Goal: Transaction & Acquisition: Purchase product/service

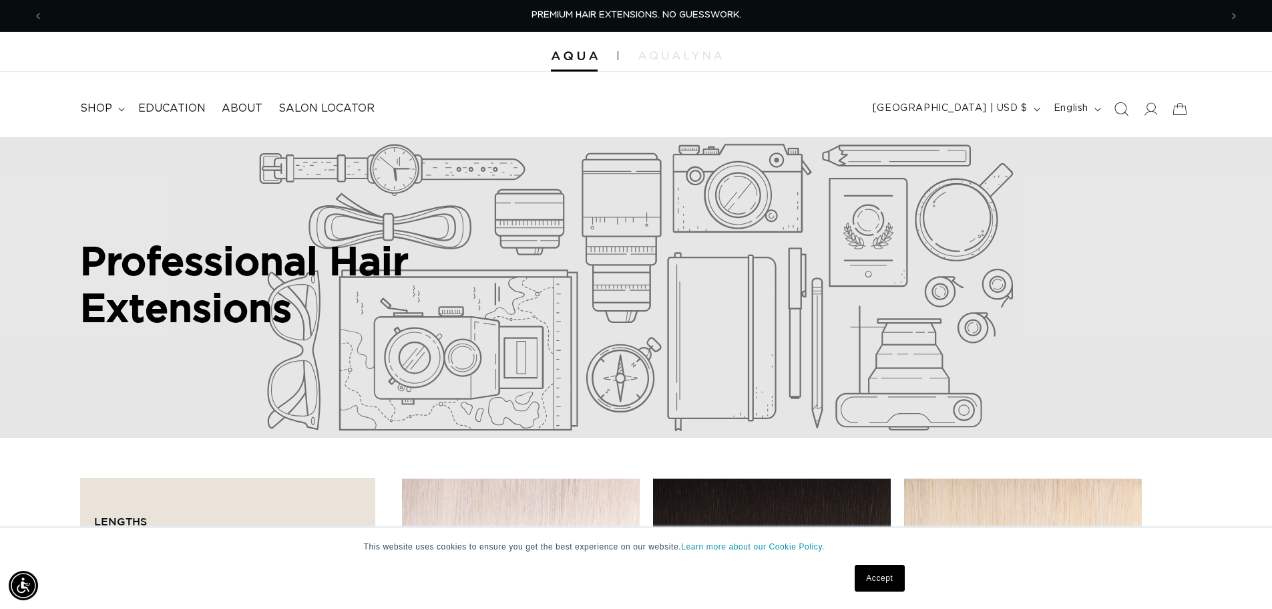
click at [1125, 109] on icon "Search" at bounding box center [1121, 109] width 14 height 14
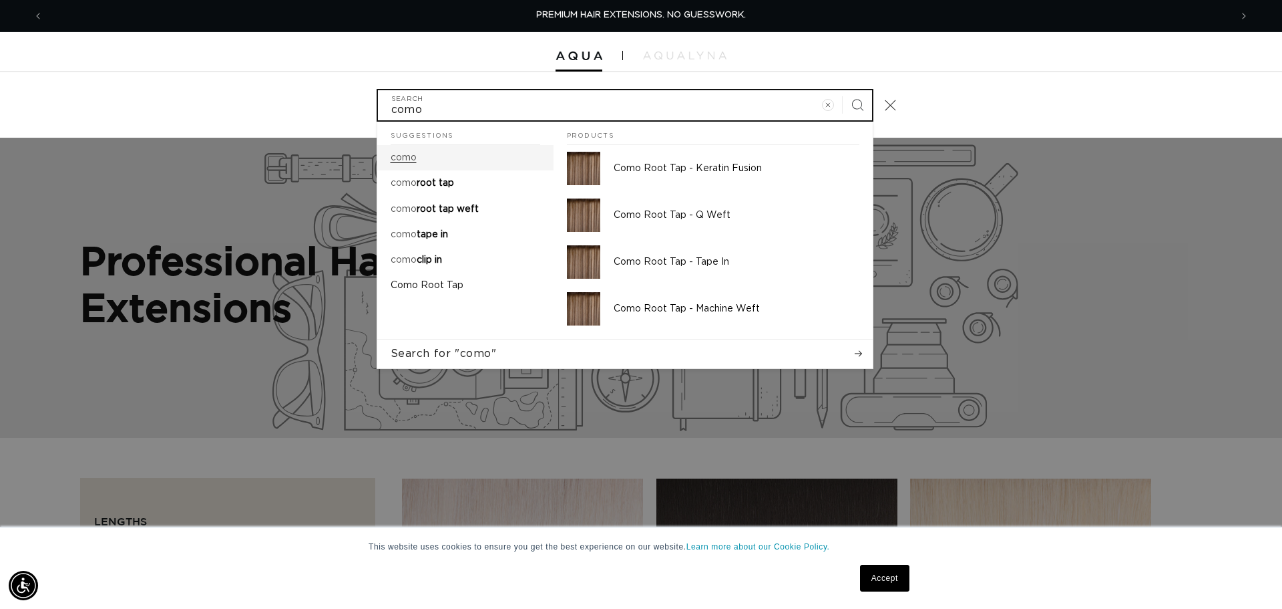
type input "como"
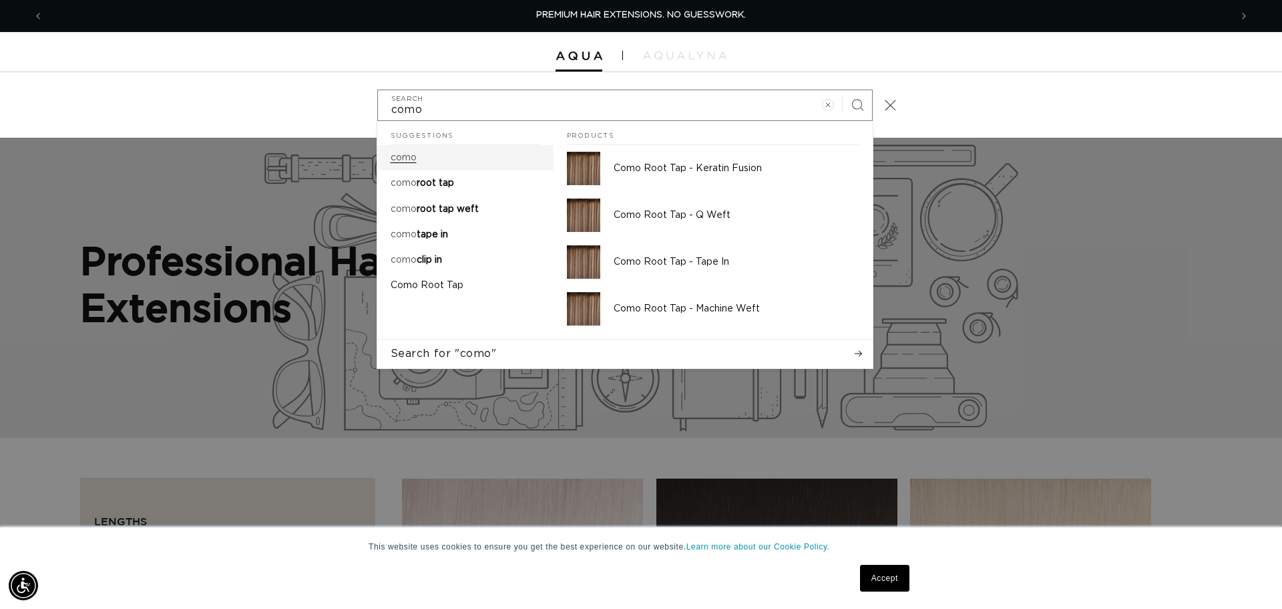
click at [411, 160] on mark "como" at bounding box center [404, 157] width 26 height 9
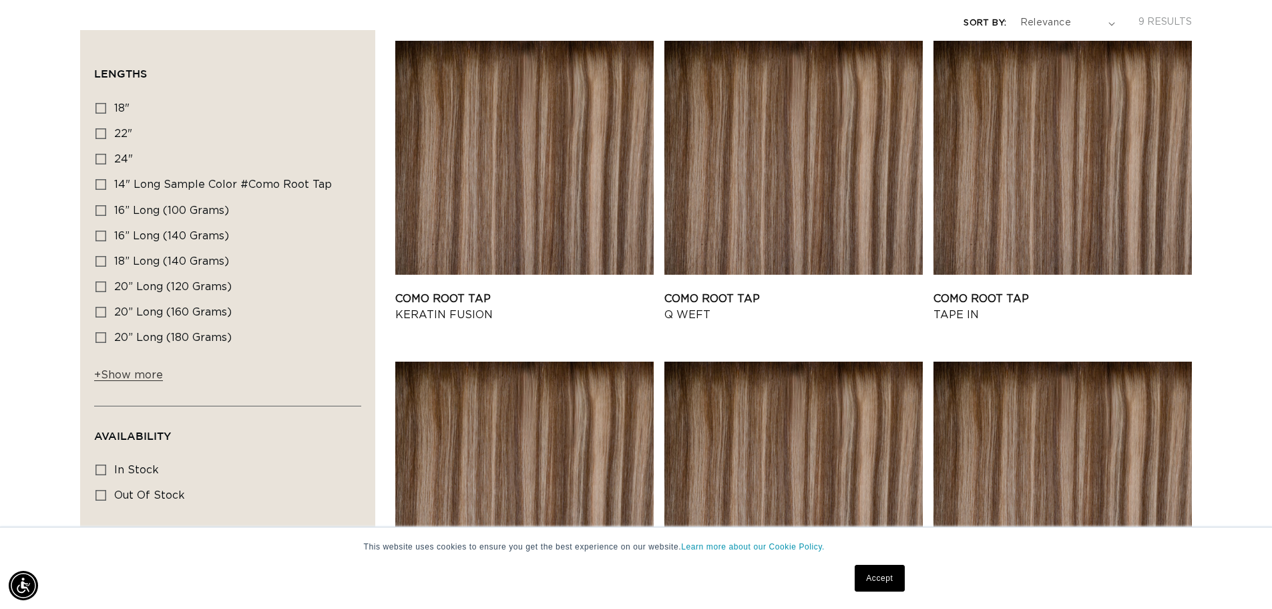
scroll to position [67, 0]
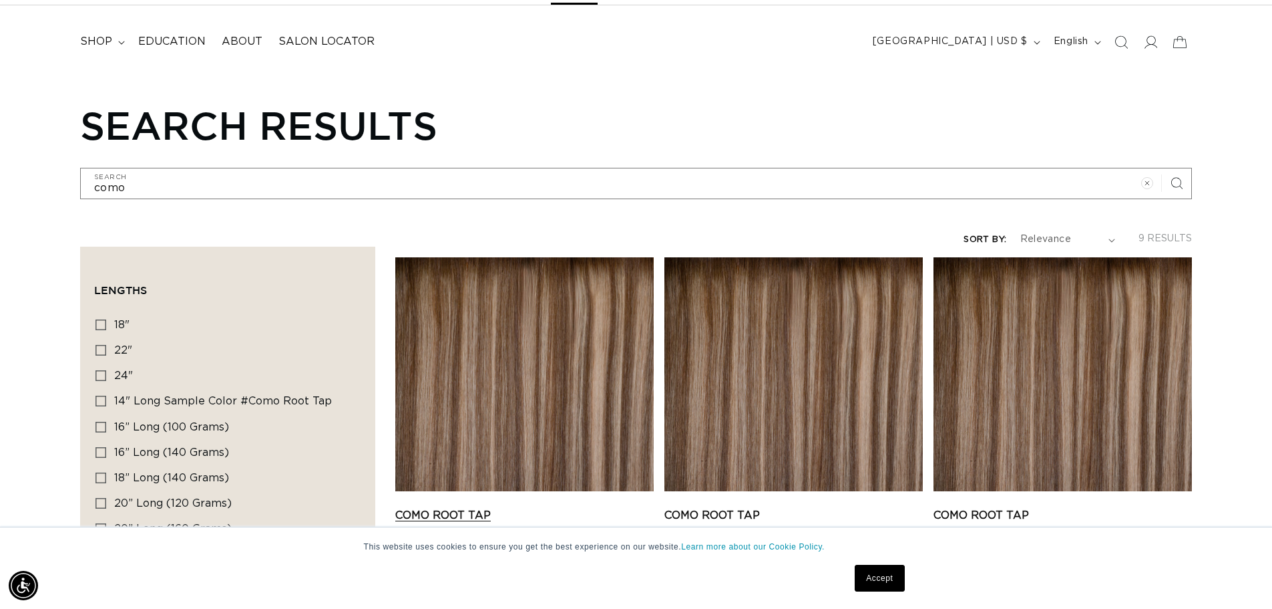
click at [534, 507] on link "Como Root Tap Keratin Fusion" at bounding box center [524, 523] width 259 height 32
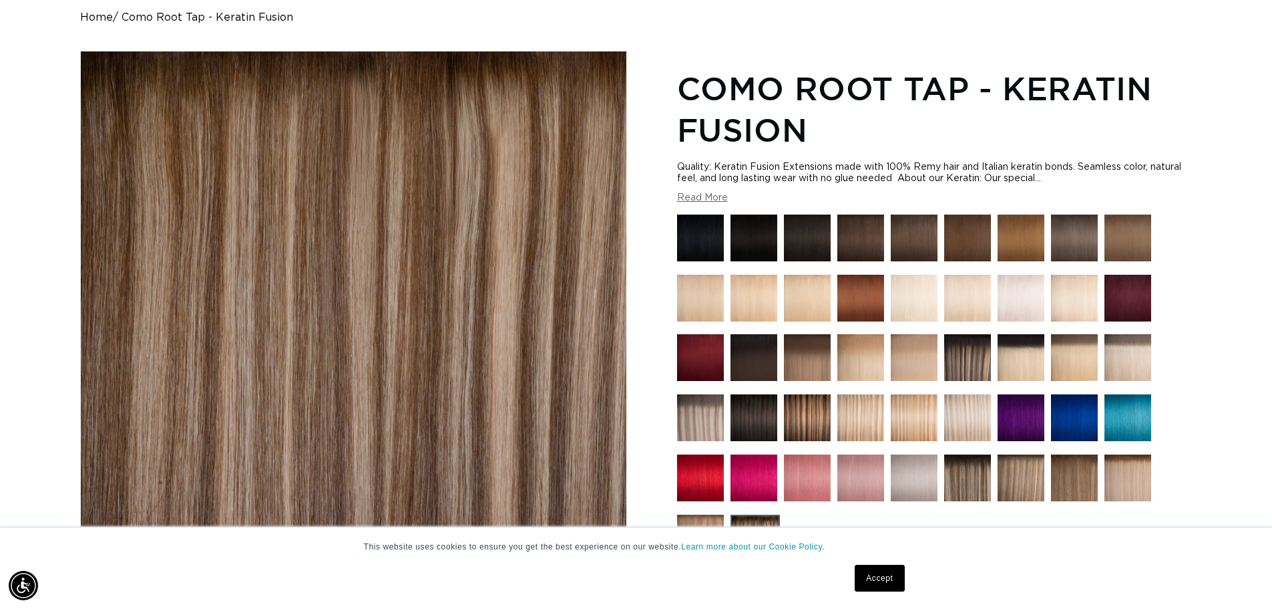
scroll to position [0, 2355]
click at [961, 343] on img at bounding box center [968, 357] width 47 height 47
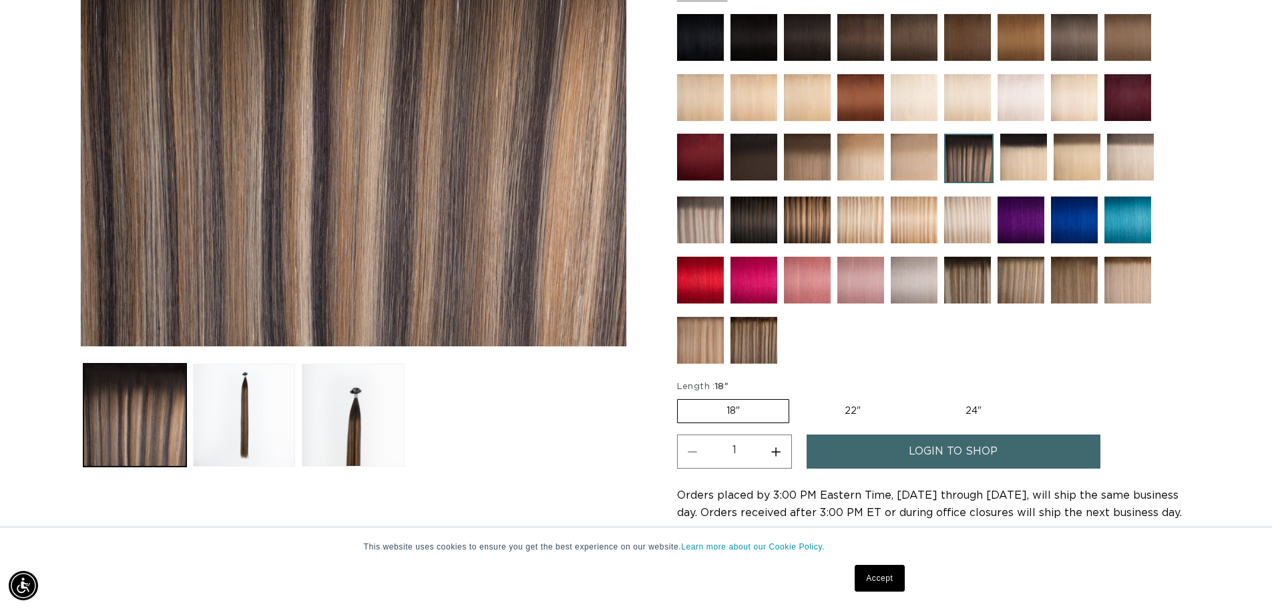
scroll to position [0, 1178]
click at [355, 422] on button "Load image 3 in gallery view" at bounding box center [353, 414] width 103 height 103
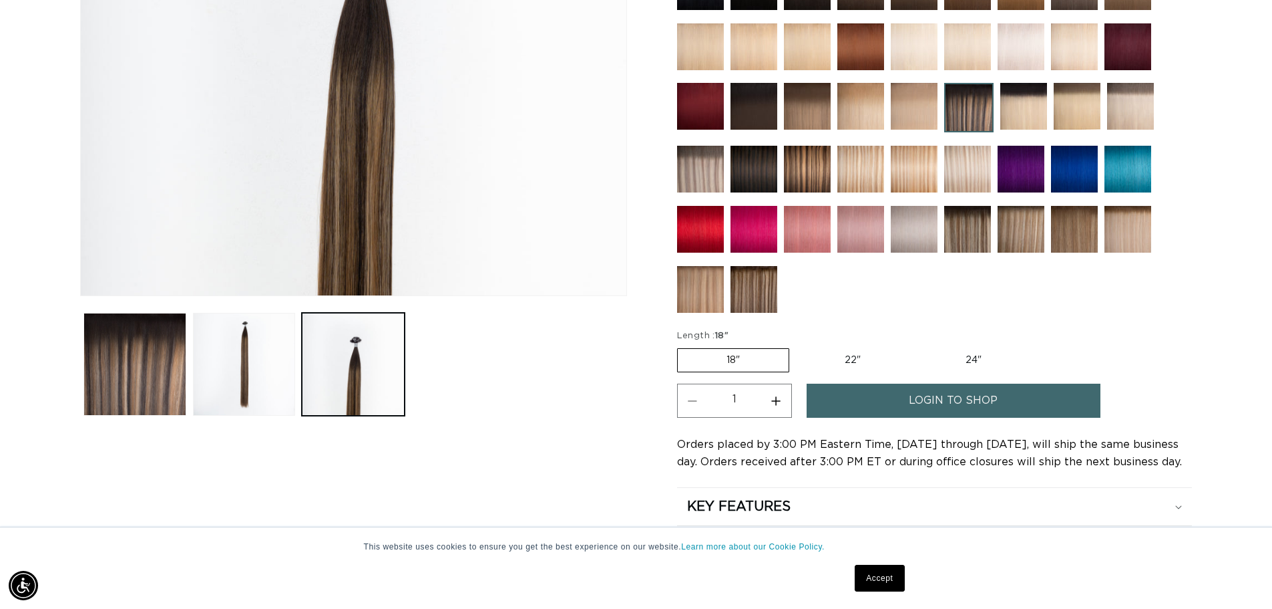
click at [800, 157] on img at bounding box center [807, 169] width 47 height 47
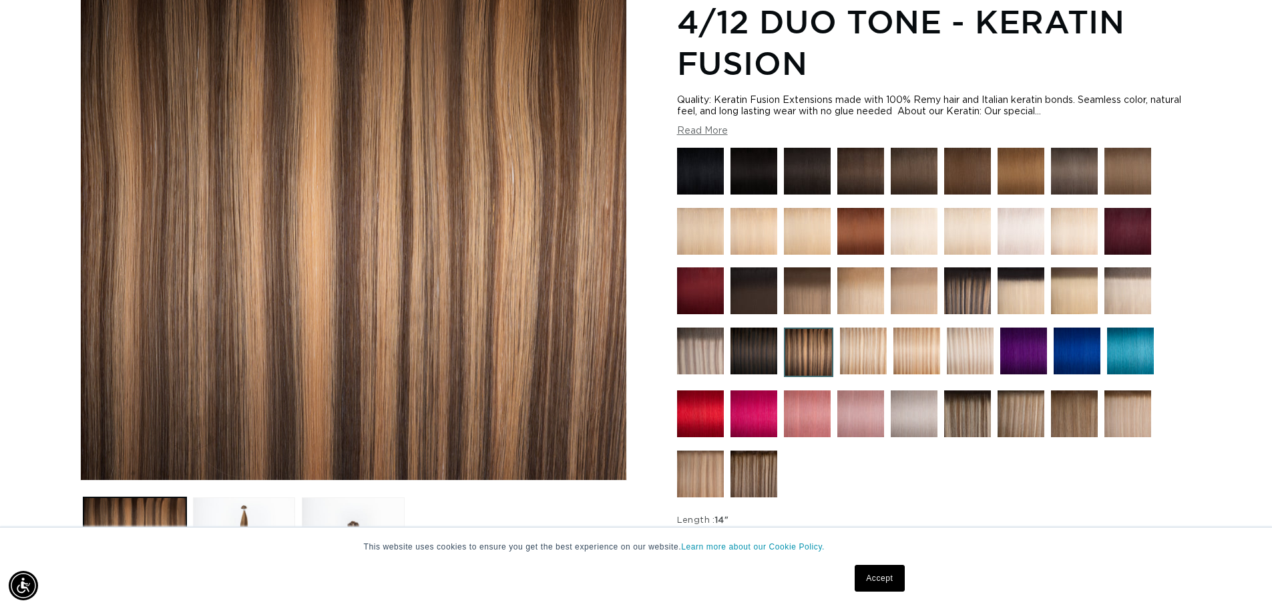
scroll to position [0, 1178]
click at [965, 282] on img at bounding box center [968, 290] width 47 height 47
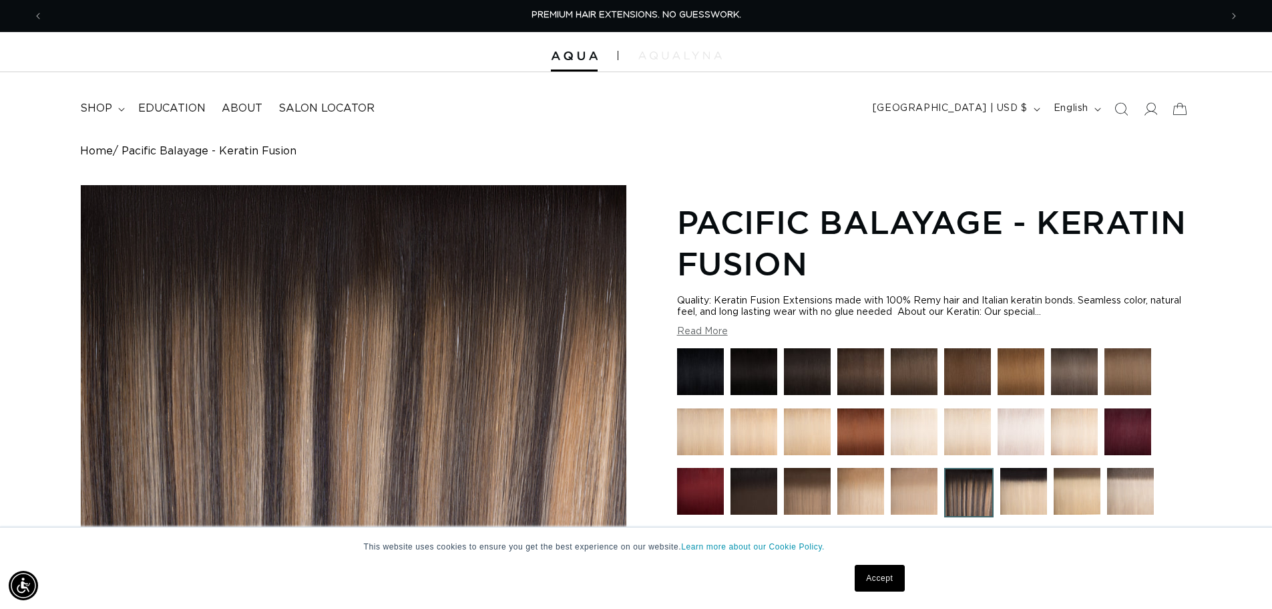
click at [668, 55] on img at bounding box center [680, 55] width 83 height 8
click at [277, 300] on img "Gallery Viewer" at bounding box center [354, 432] width 546 height 495
click at [88, 109] on span "shop" at bounding box center [96, 109] width 32 height 14
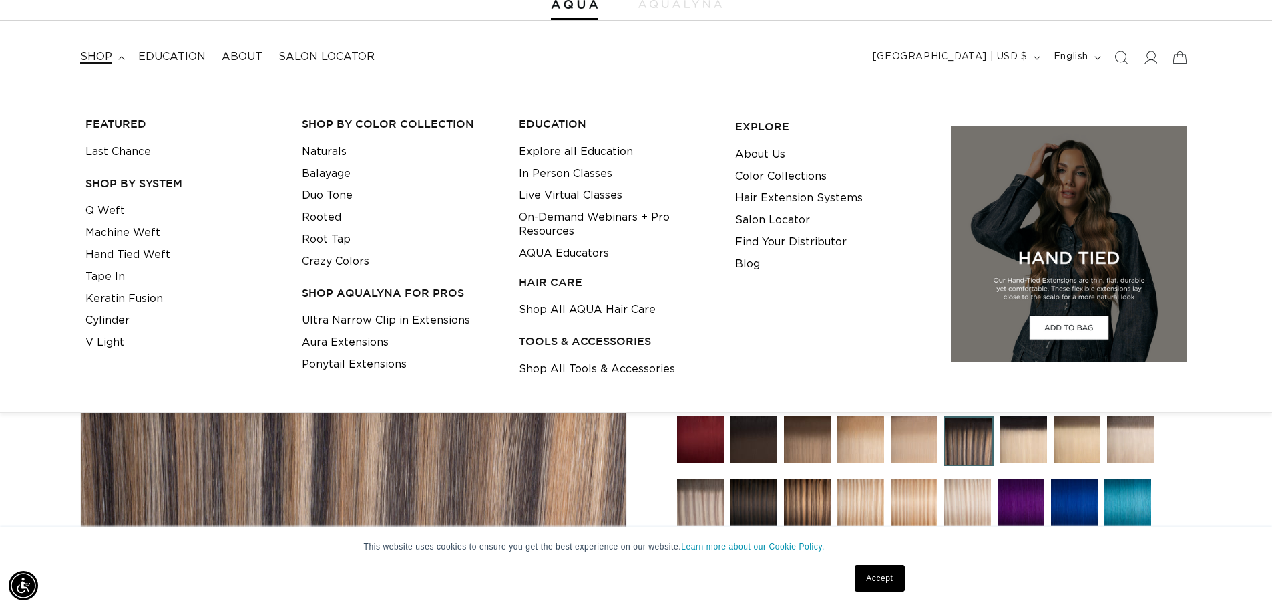
scroll to position [0, 0]
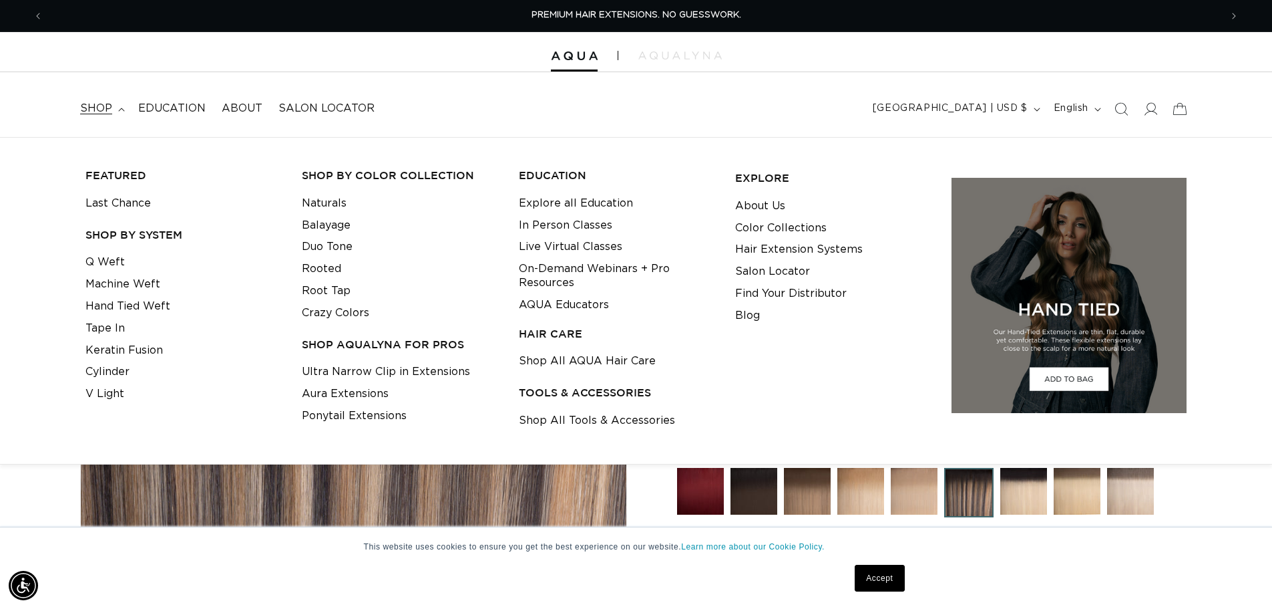
click at [971, 484] on img at bounding box center [969, 492] width 49 height 49
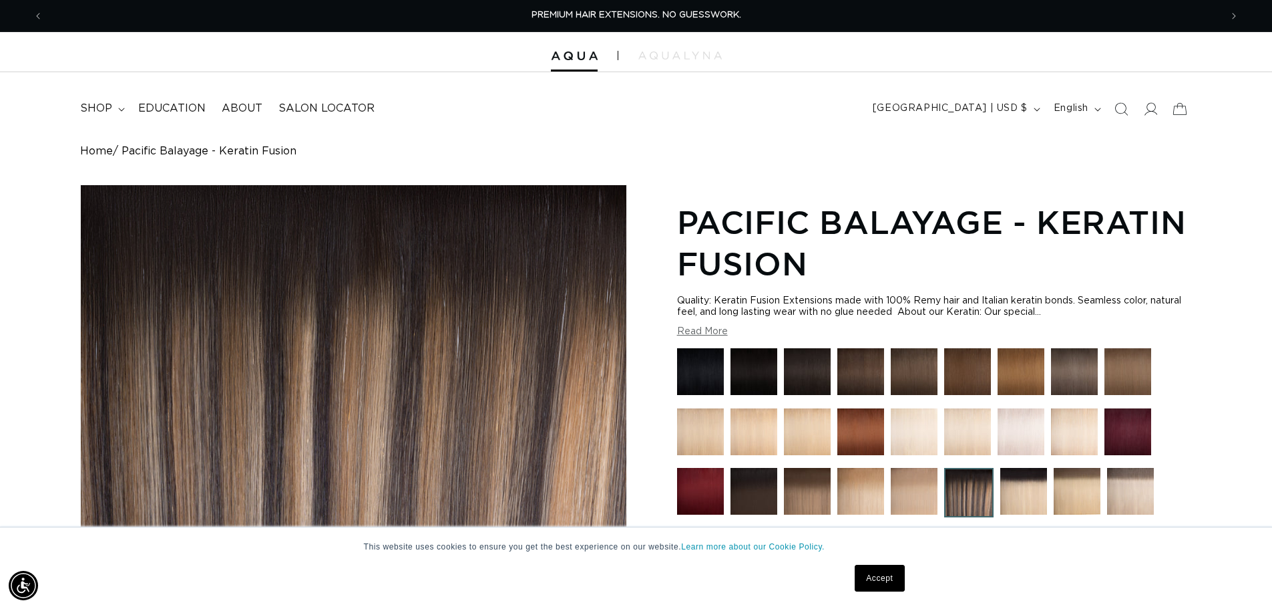
click at [700, 336] on button "Read More" at bounding box center [702, 331] width 51 height 11
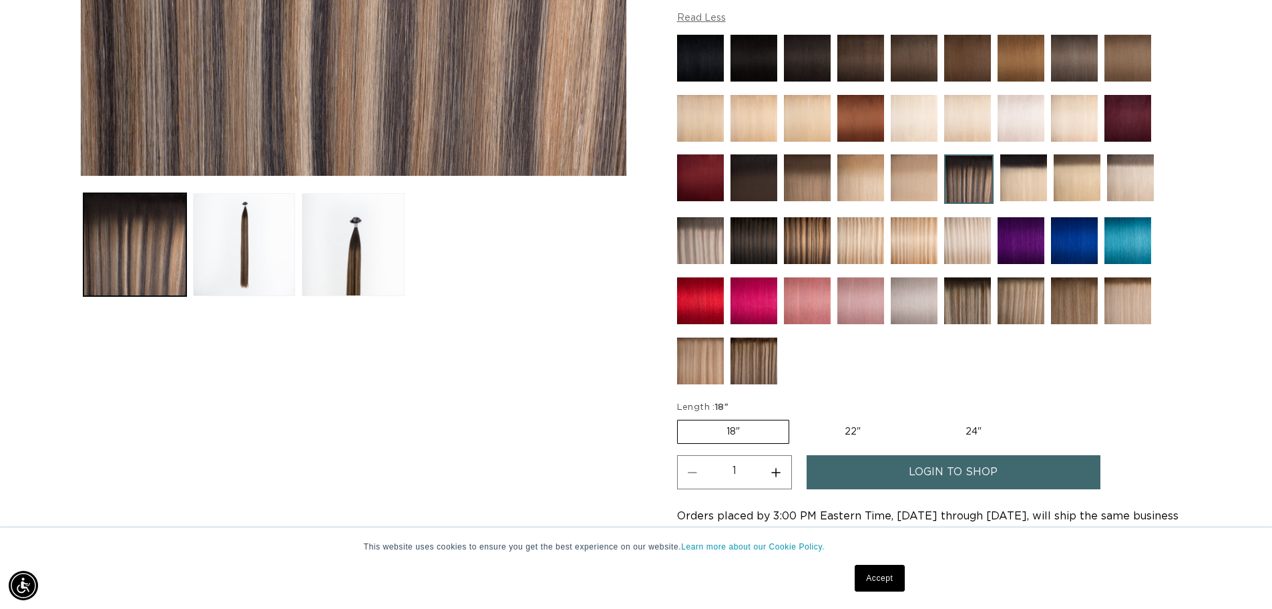
scroll to position [468, 0]
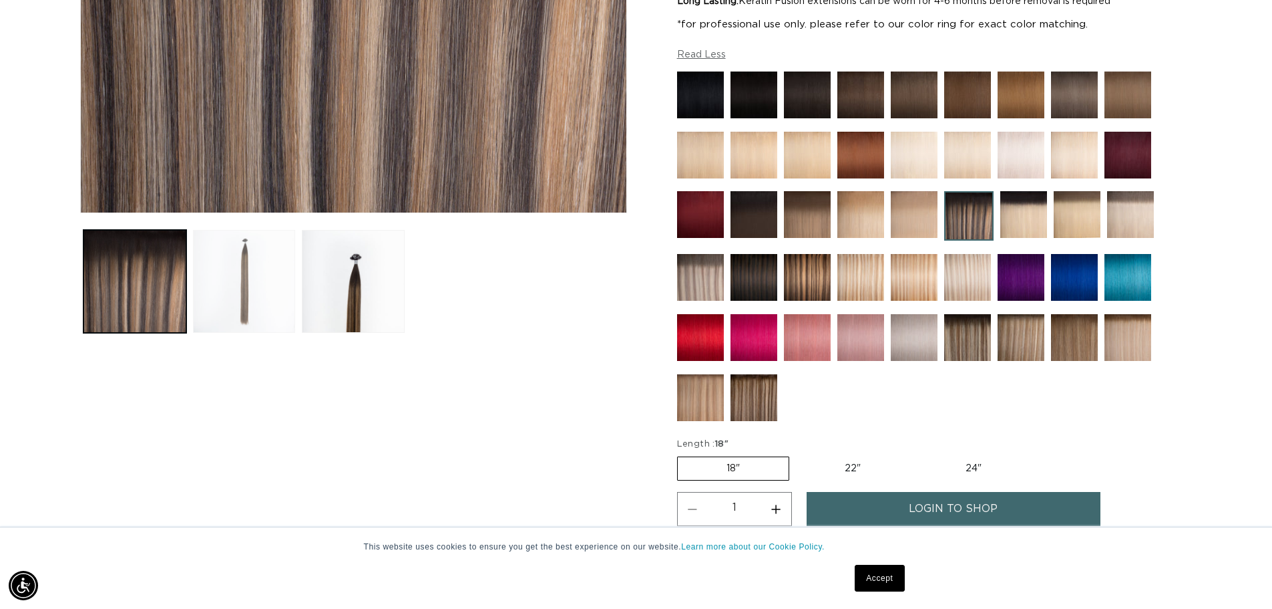
click at [242, 276] on button "Load image 2 in gallery view" at bounding box center [244, 281] width 103 height 103
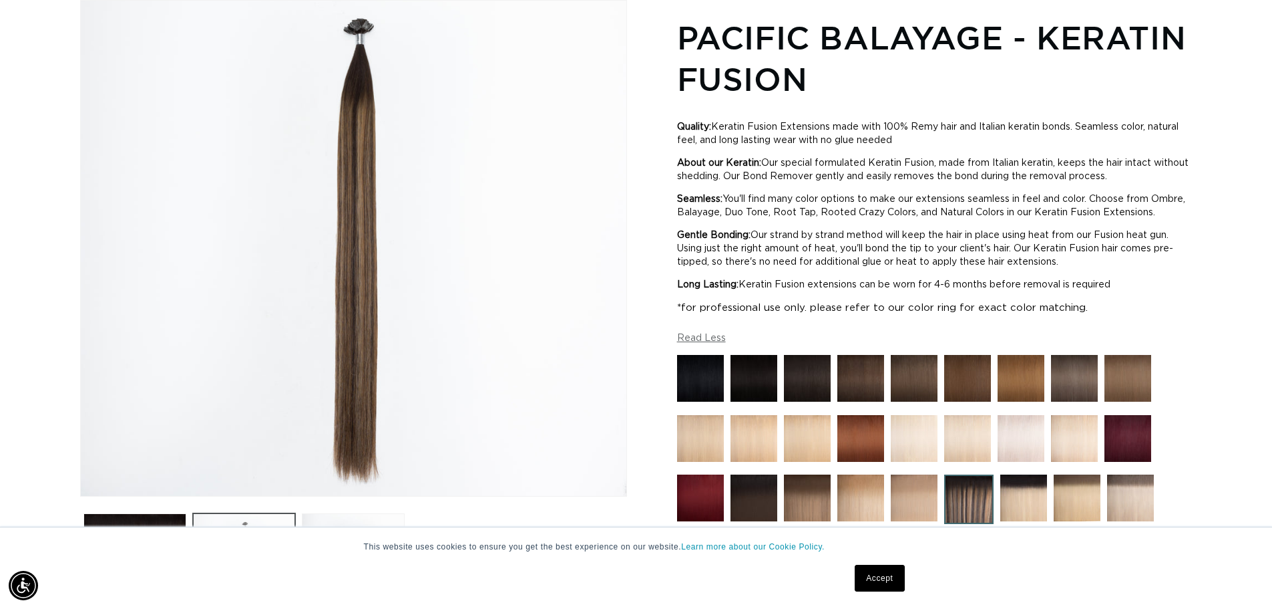
scroll to position [385, 0]
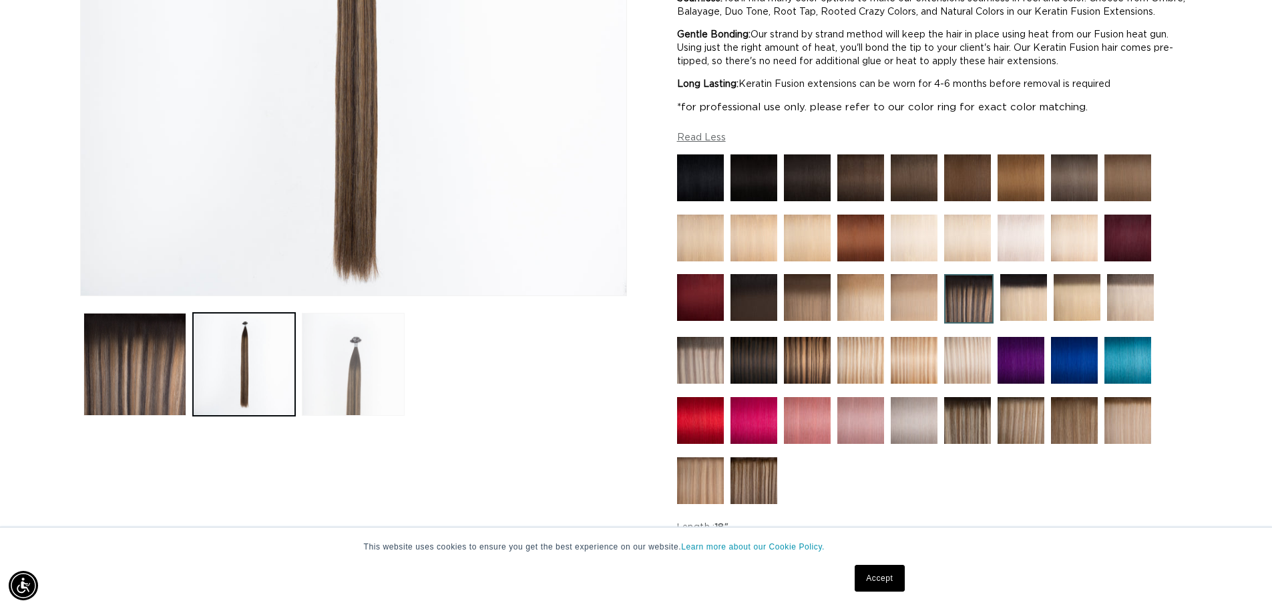
click at [346, 391] on button "Load image 3 in gallery view" at bounding box center [353, 364] width 103 height 103
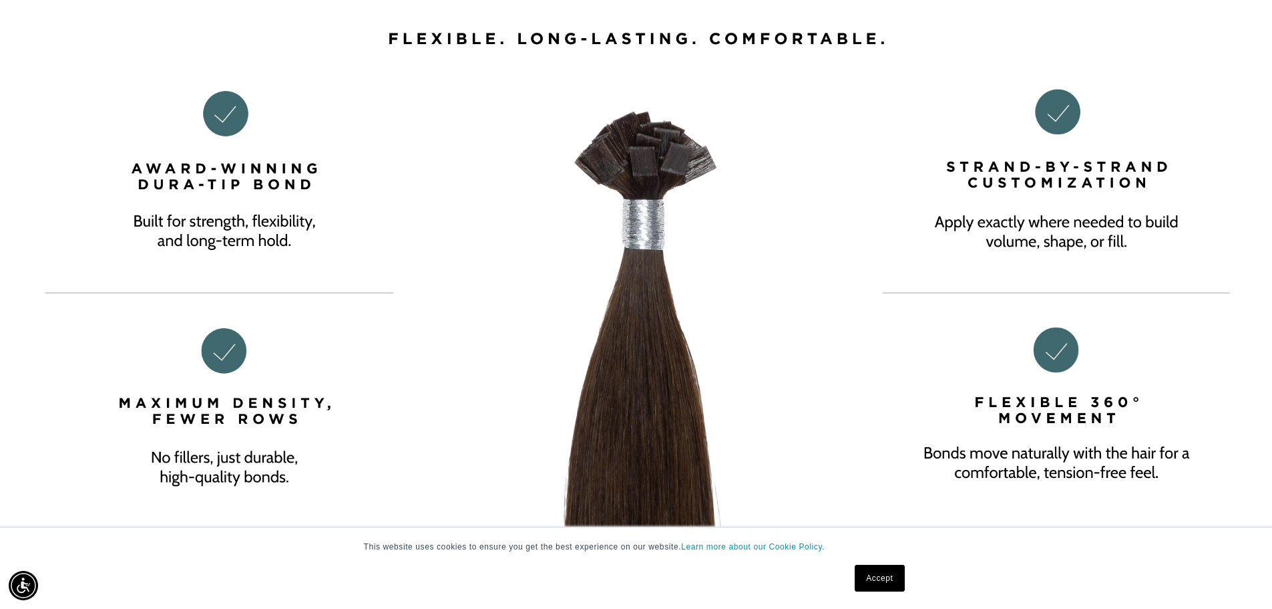
scroll to position [2204, 0]
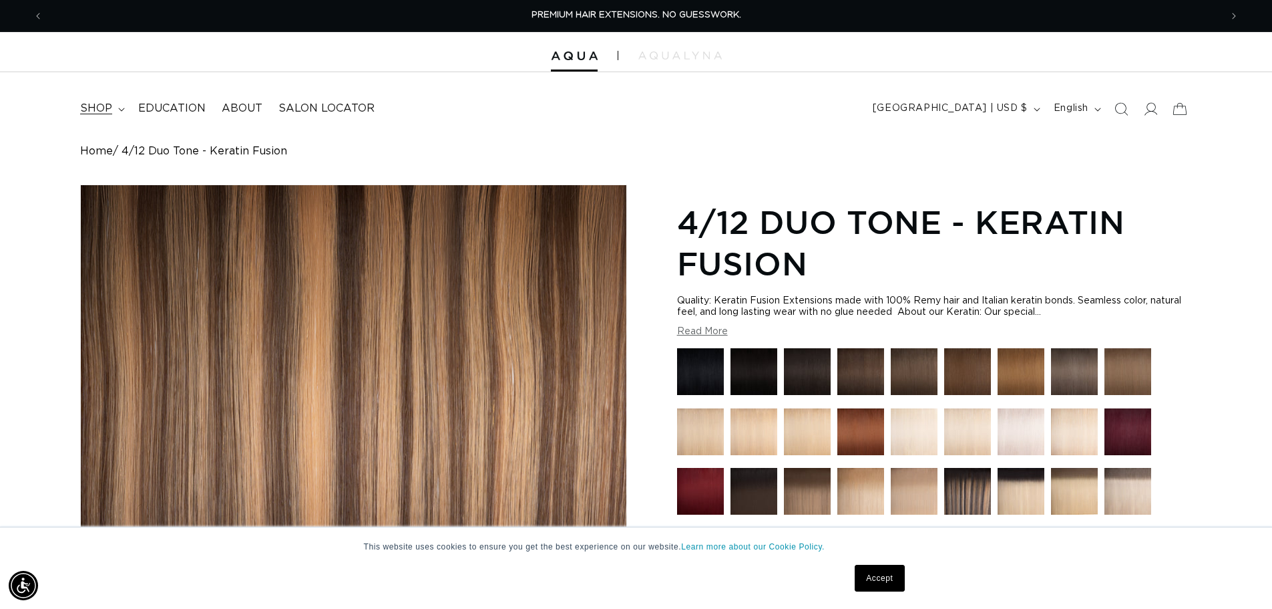
click at [94, 105] on span "shop" at bounding box center [96, 109] width 32 height 14
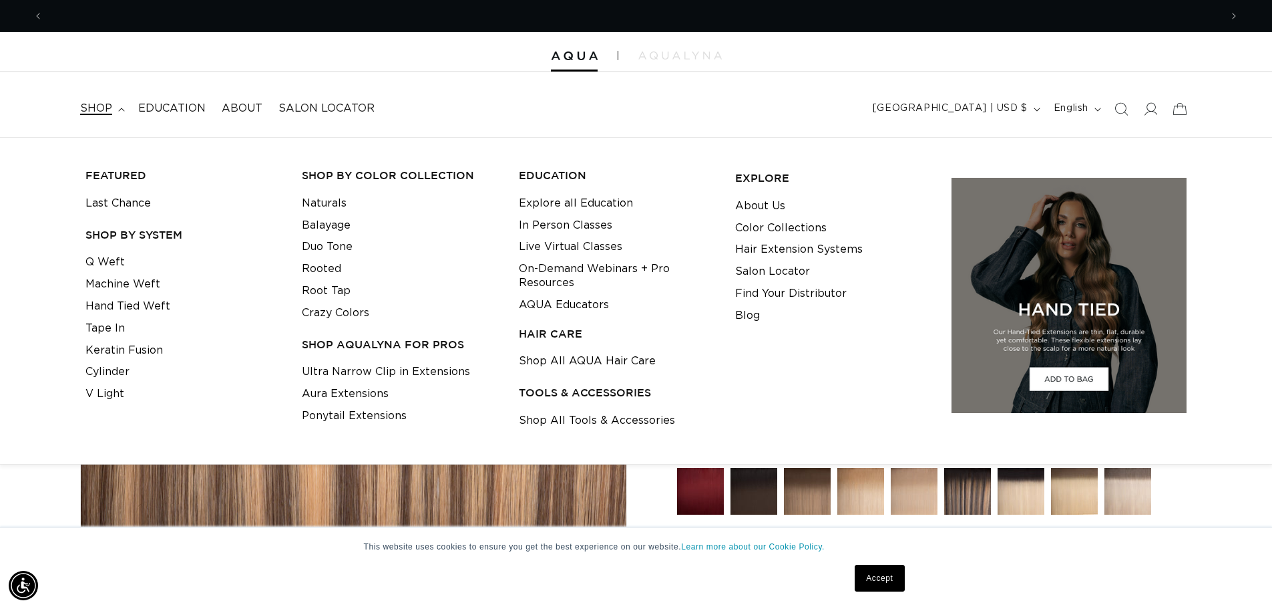
scroll to position [0, 1178]
click at [102, 261] on link "Q Weft" at bounding box center [104, 262] width 39 height 22
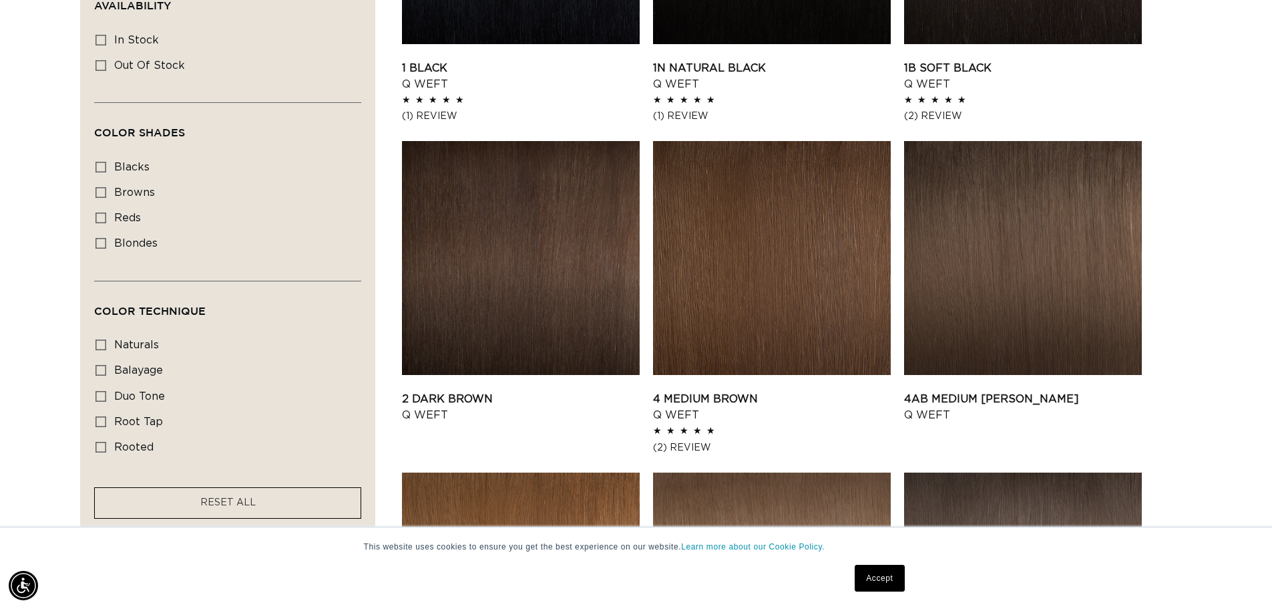
scroll to position [0, 2355]
click at [100, 367] on icon at bounding box center [101, 370] width 11 height 11
click at [100, 367] on input "balayage balayage (5 products)" at bounding box center [101, 370] width 11 height 11
checkbox input "true"
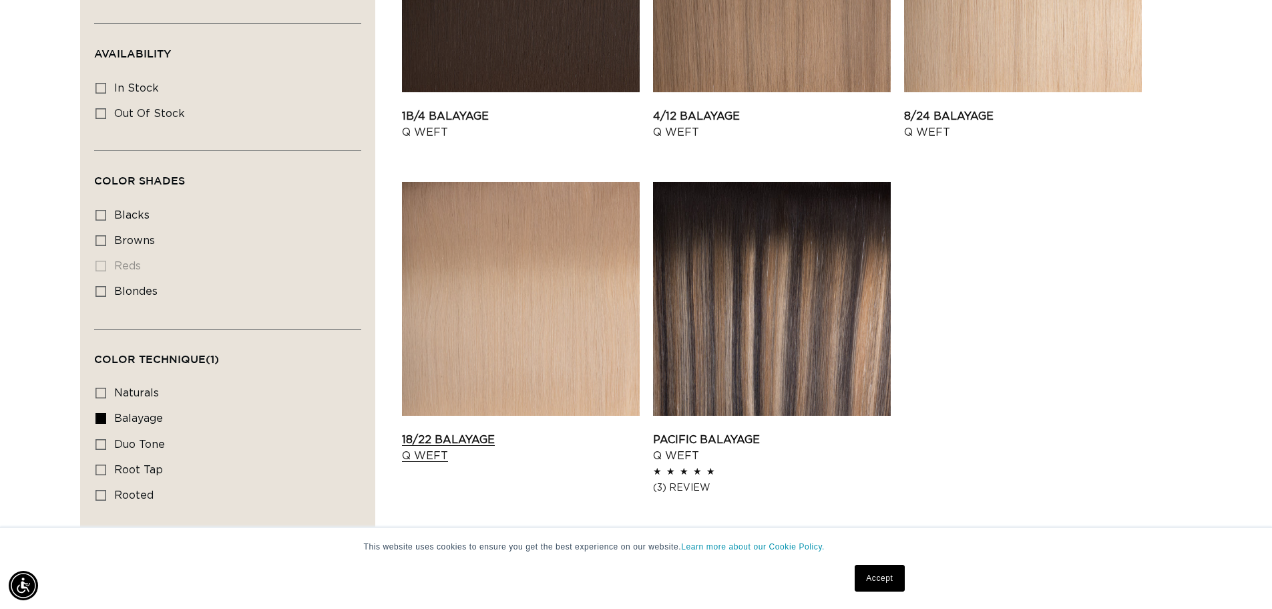
scroll to position [735, 0]
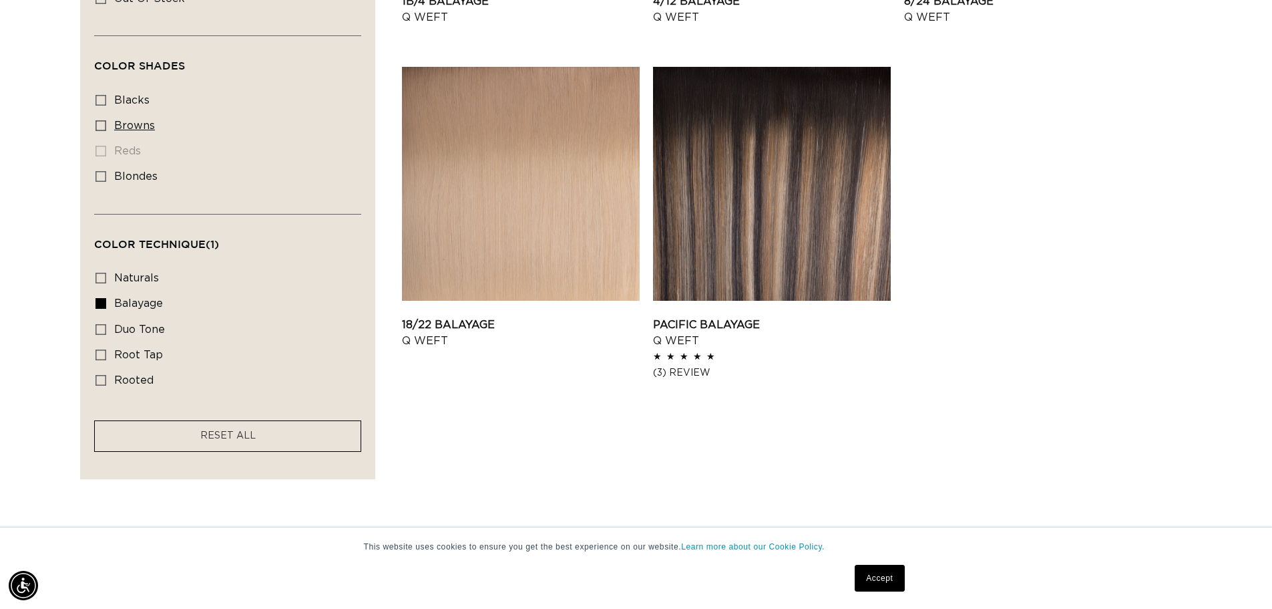
click at [100, 121] on icon at bounding box center [101, 125] width 11 height 11
click at [100, 121] on input "browns browns (4 products)" at bounding box center [101, 125] width 11 height 11
checkbox input "true"
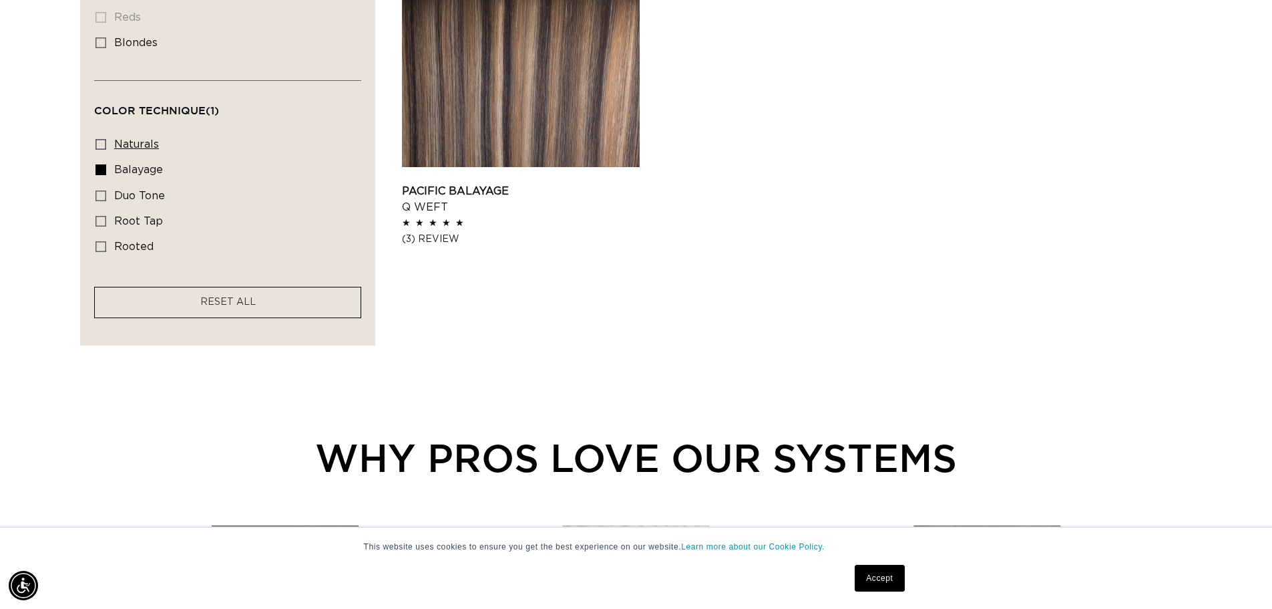
click at [101, 140] on icon at bounding box center [101, 144] width 11 height 11
click at [101, 140] on input "naturals naturals (7 products)" at bounding box center [101, 144] width 11 height 11
checkbox input "true"
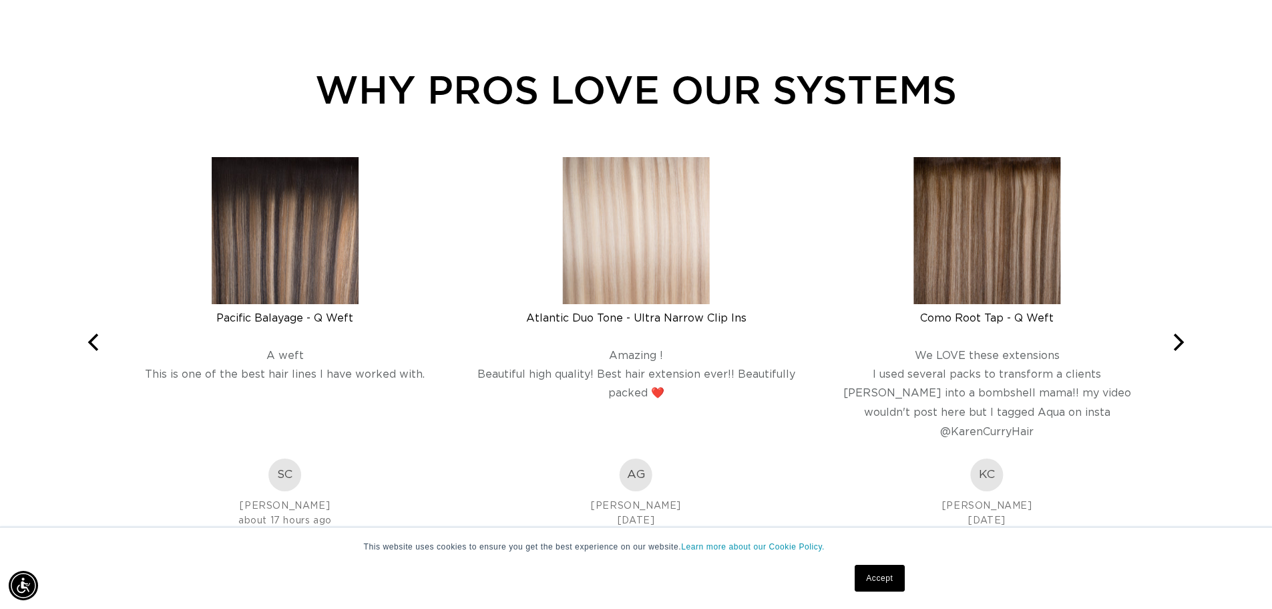
scroll to position [0, 1178]
